Goal: Check status: Check status

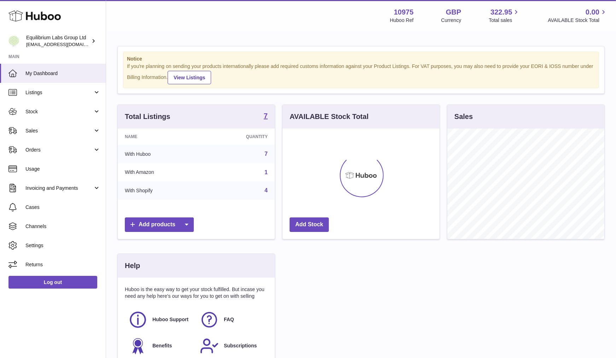
scroll to position [110, 160]
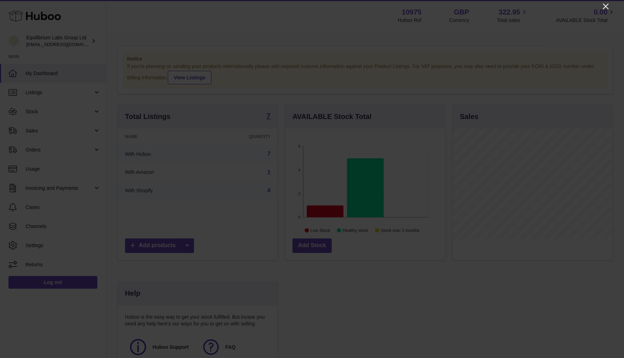
click at [605, 4] on icon "Close" at bounding box center [605, 6] width 8 height 8
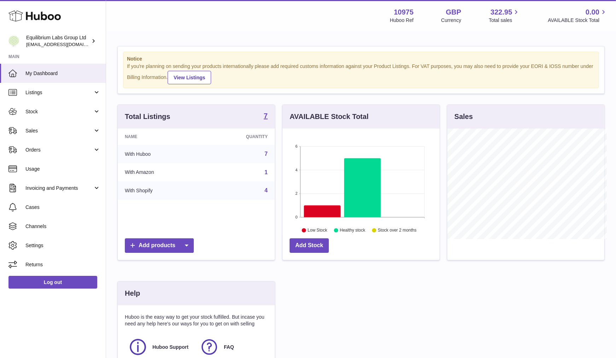
scroll to position [353550, 353503]
click at [63, 130] on span "Sales" at bounding box center [59, 130] width 68 height 7
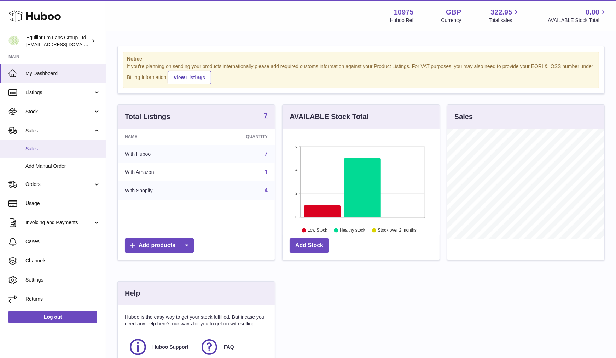
click at [30, 149] on span "Sales" at bounding box center [62, 148] width 75 height 7
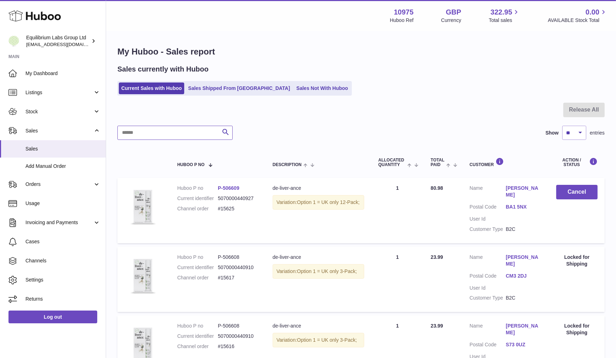
click at [156, 136] on input "text" at bounding box center [174, 133] width 115 height 14
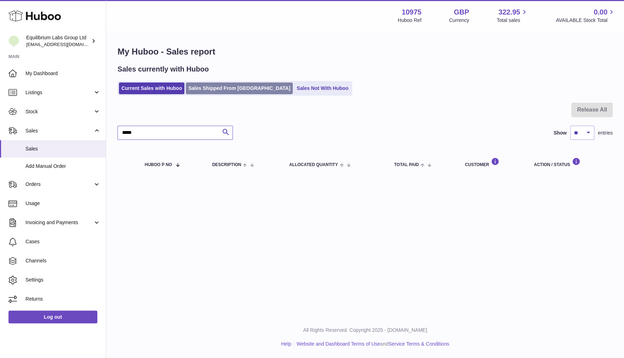
type input "*****"
click at [222, 88] on link "Sales Shipped From [GEOGRAPHIC_DATA]" at bounding box center [239, 88] width 107 height 12
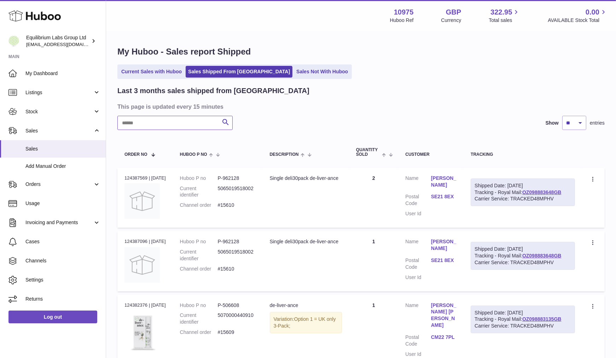
click at [168, 125] on input "text" at bounding box center [174, 123] width 115 height 14
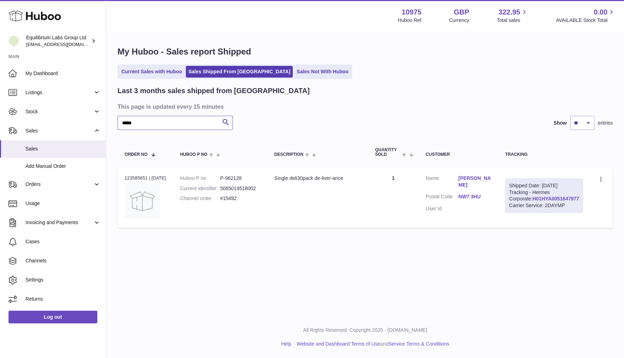
type input "*****"
click at [549, 201] on link "H01HYA0051647977" at bounding box center [555, 199] width 47 height 6
